Goal: Find specific page/section: Find specific page/section

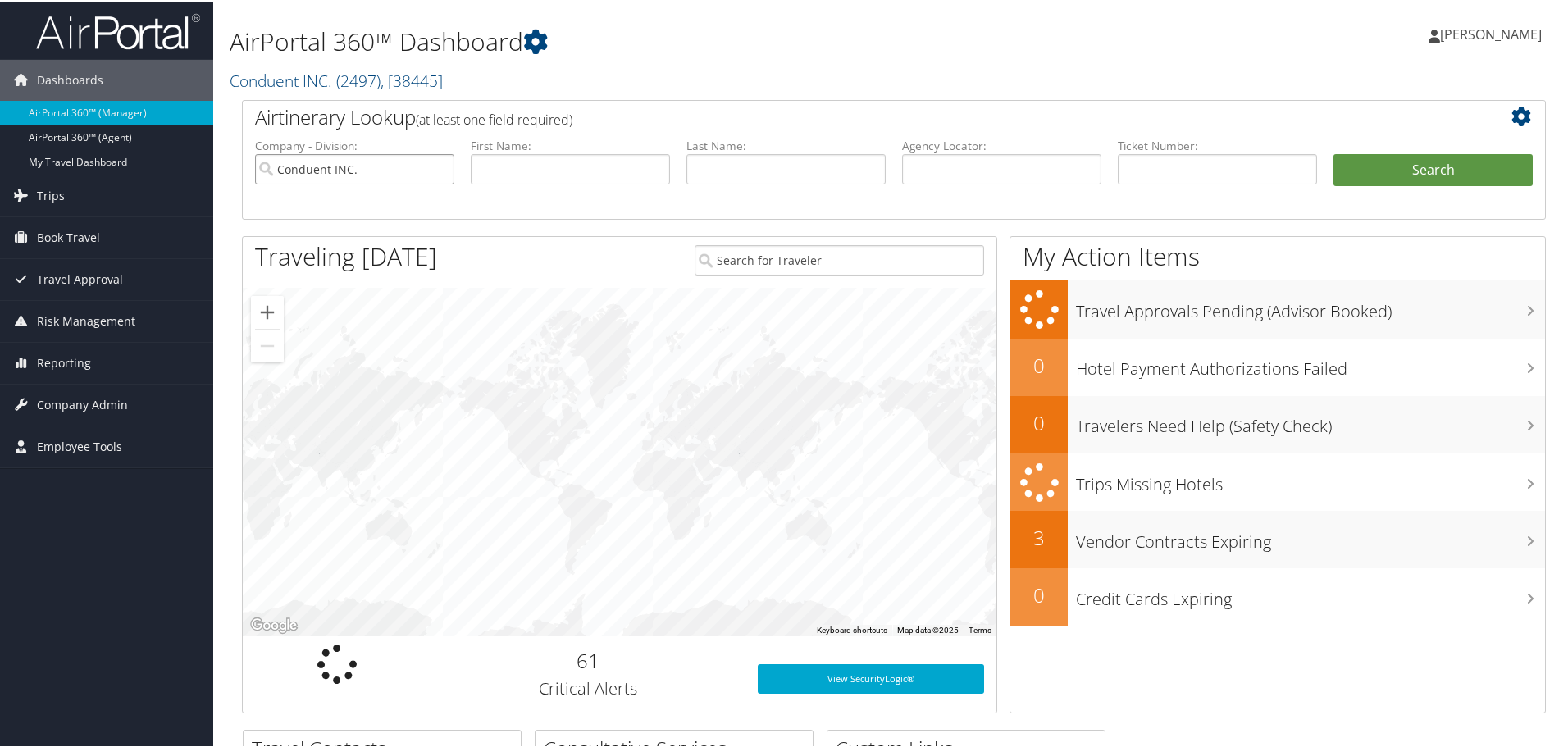
click at [441, 168] on input "Conduent INC." at bounding box center [355, 167] width 199 height 30
click at [443, 168] on input "Conduent INC." at bounding box center [355, 167] width 199 height 30
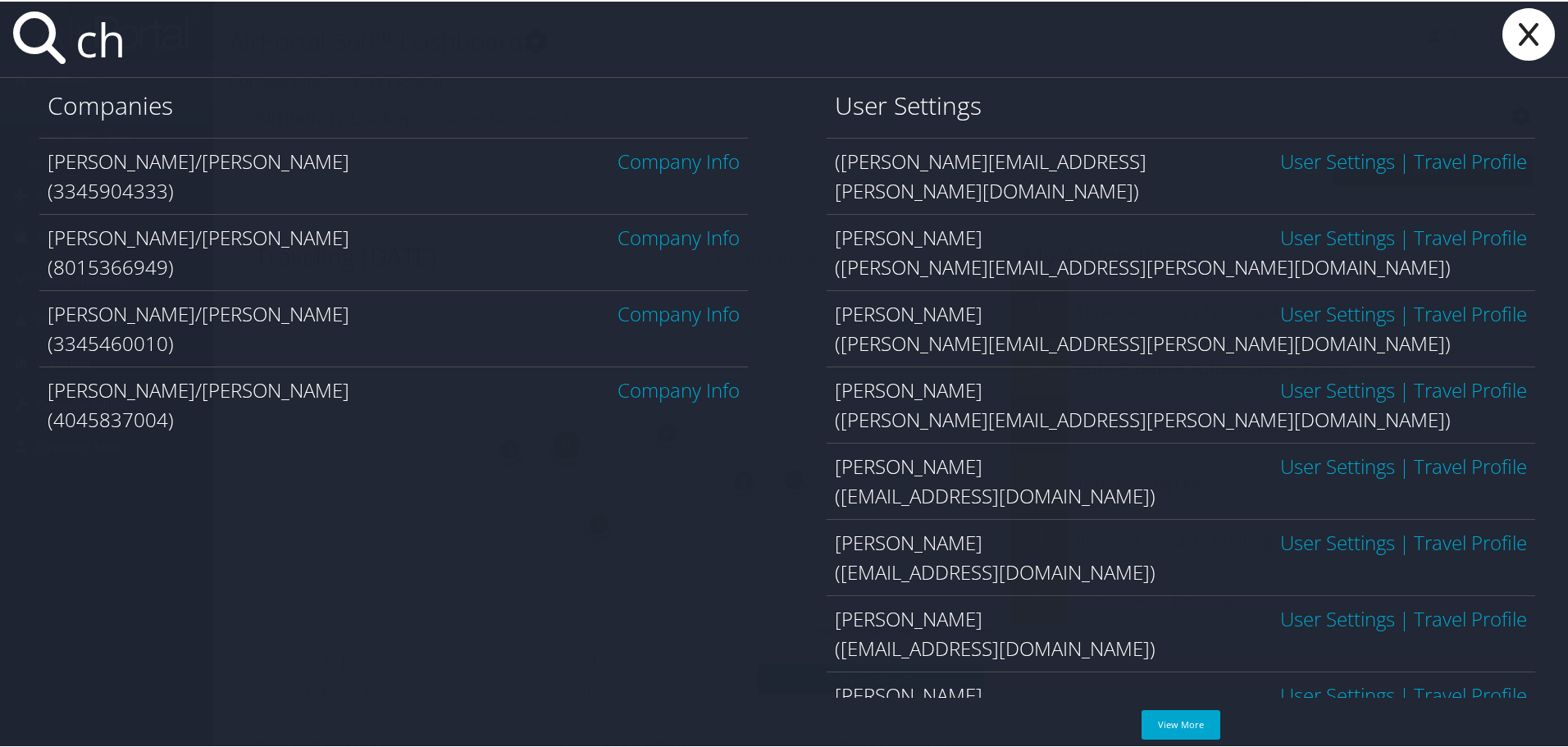
type input "c"
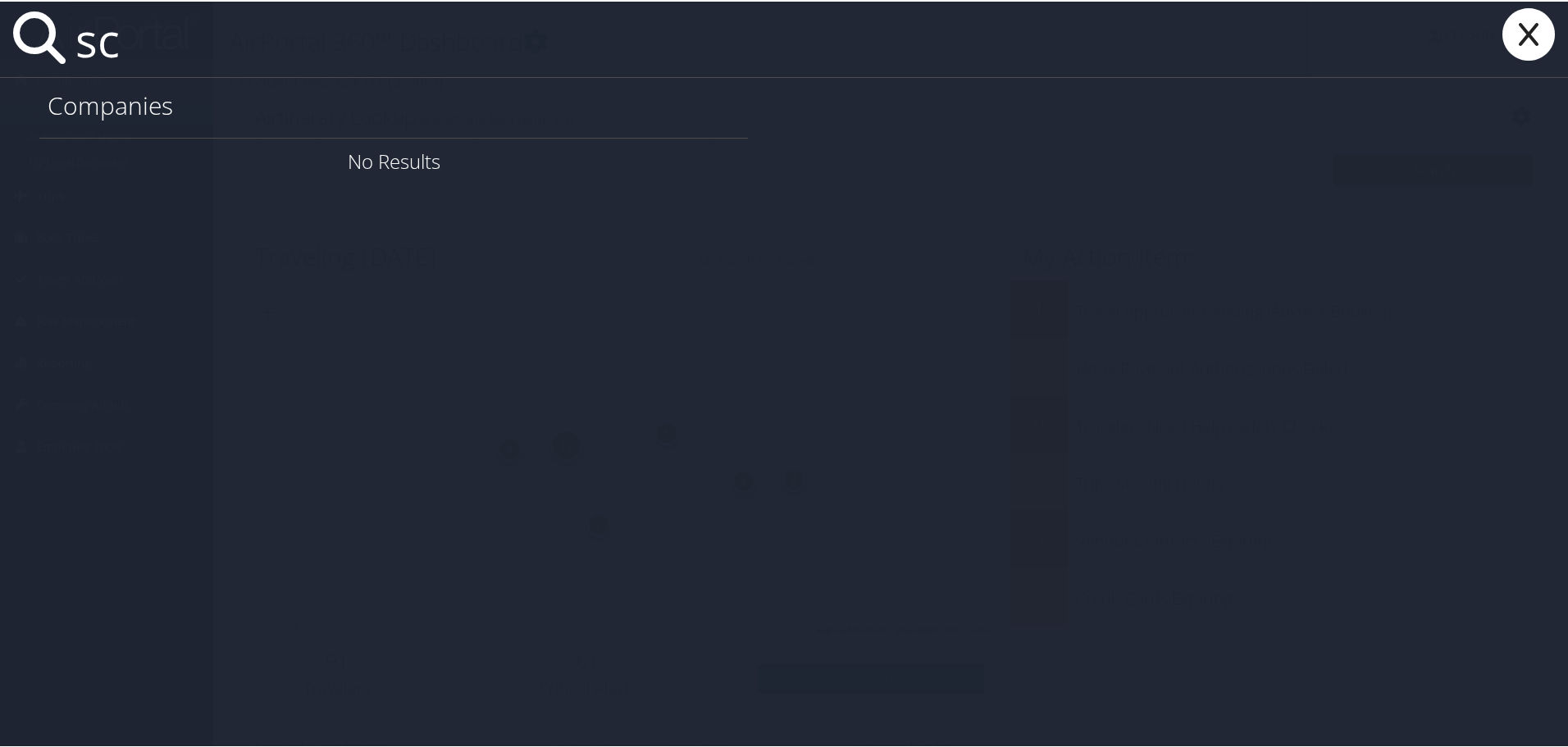
type input "s"
